Goal: Navigation & Orientation: Find specific page/section

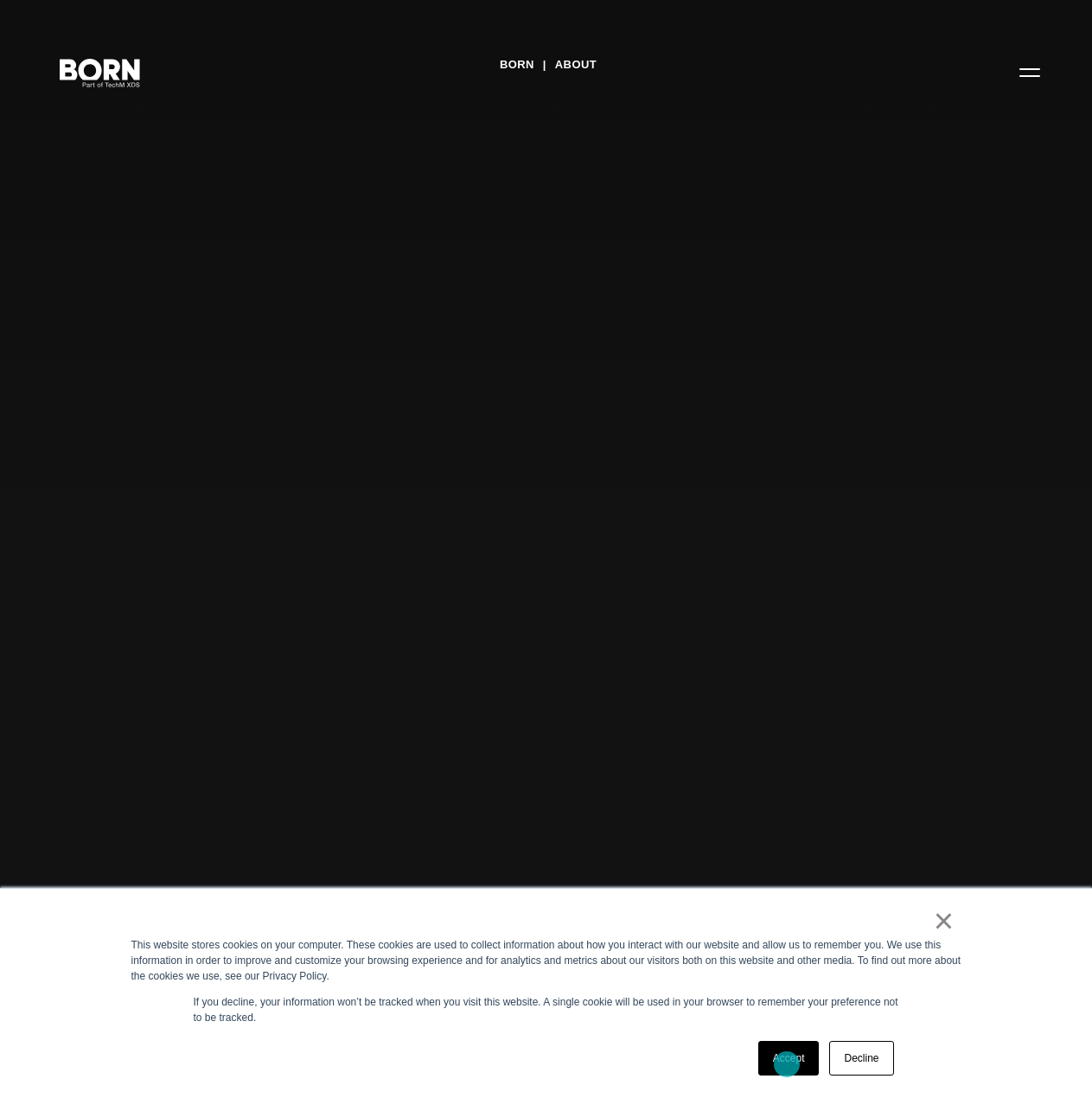
click at [786, 1065] on link "Accept" at bounding box center [789, 1058] width 61 height 34
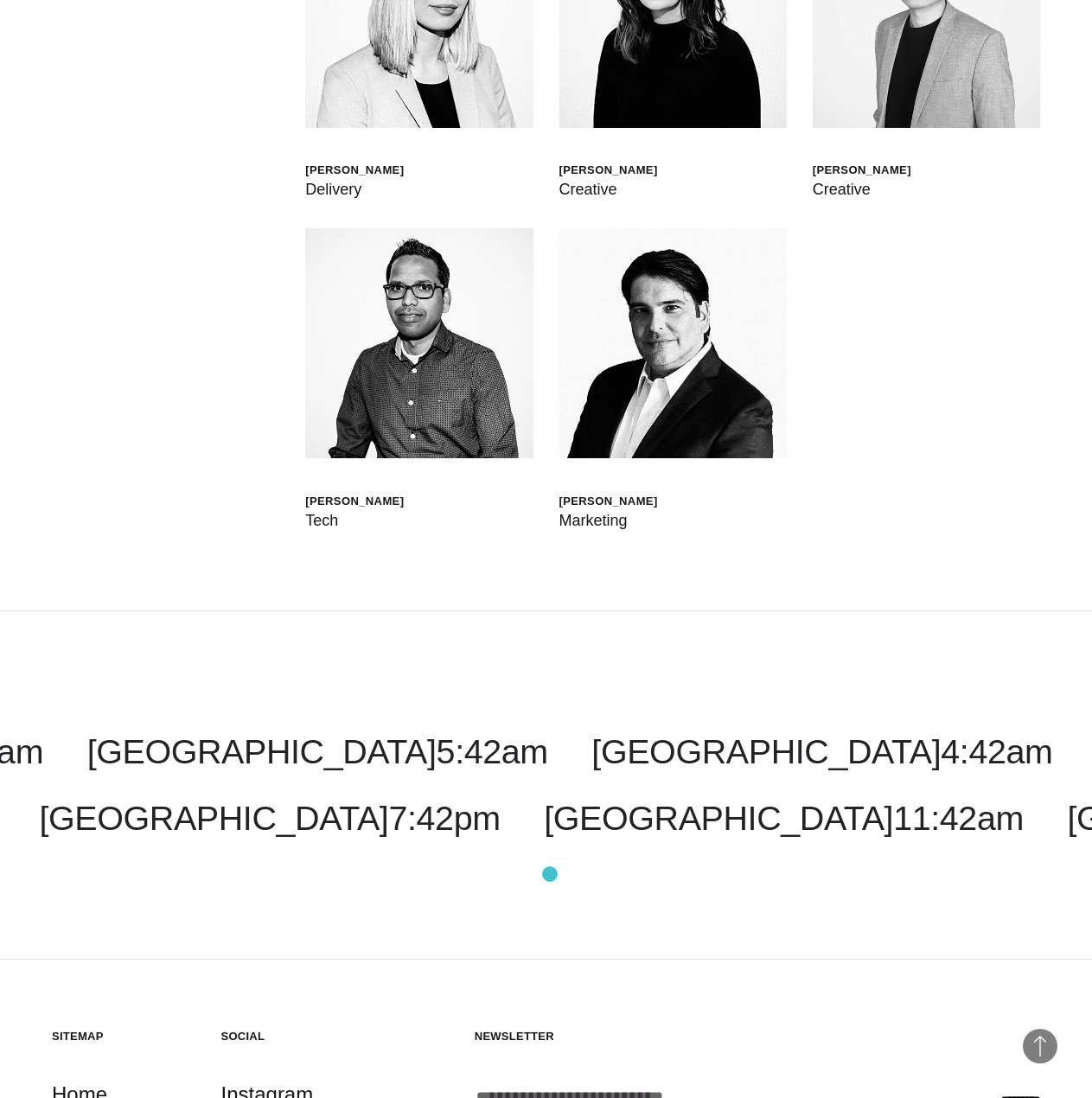
scroll to position [6746, 0]
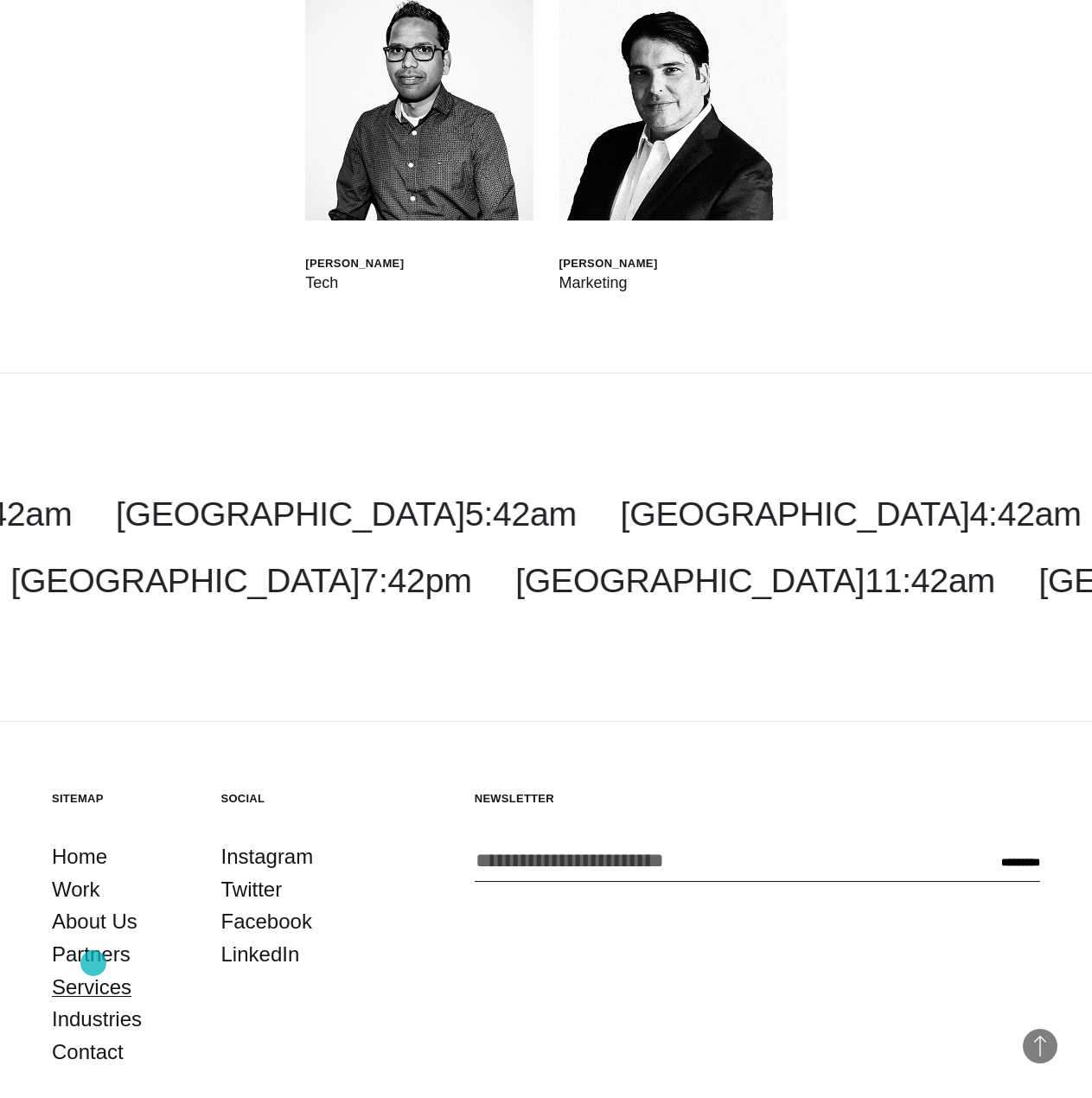
click at [94, 971] on link "Services" at bounding box center [92, 987] width 80 height 32
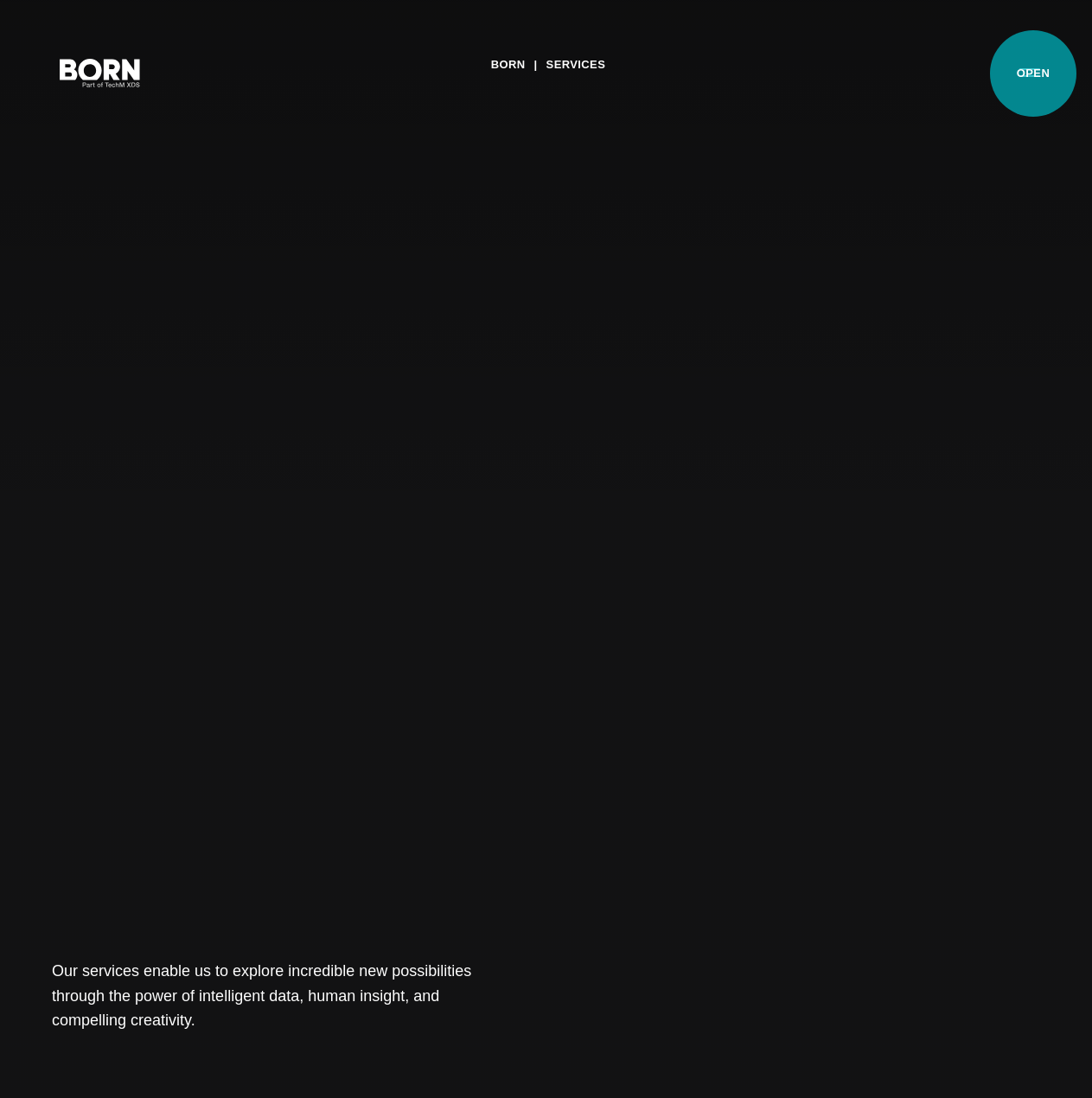
click at [1033, 73] on button "Primary Menu" at bounding box center [1029, 71] width 42 height 36
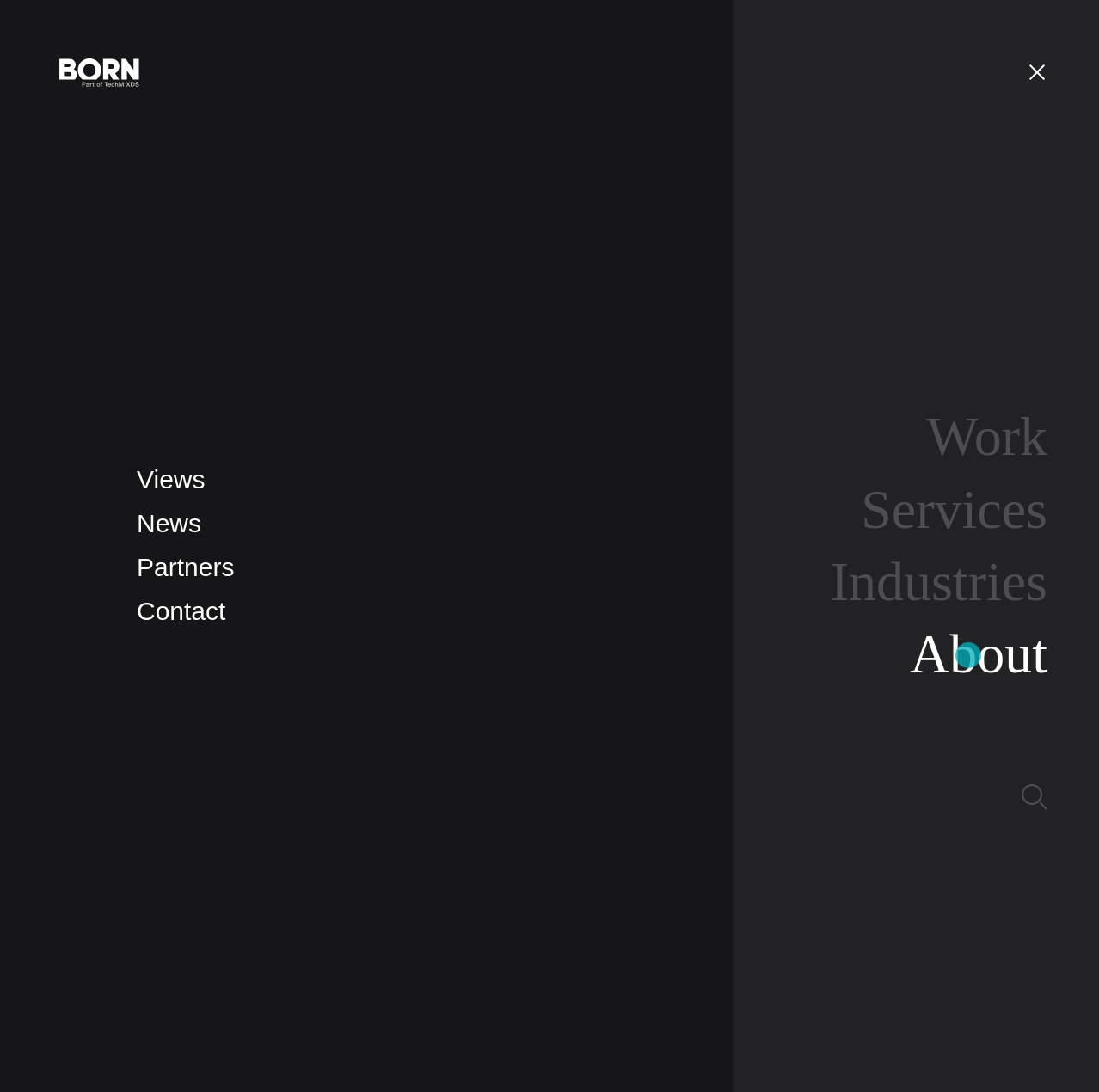
click at [968, 655] on link "About" at bounding box center [978, 654] width 137 height 61
